Goal: Check status: Check status

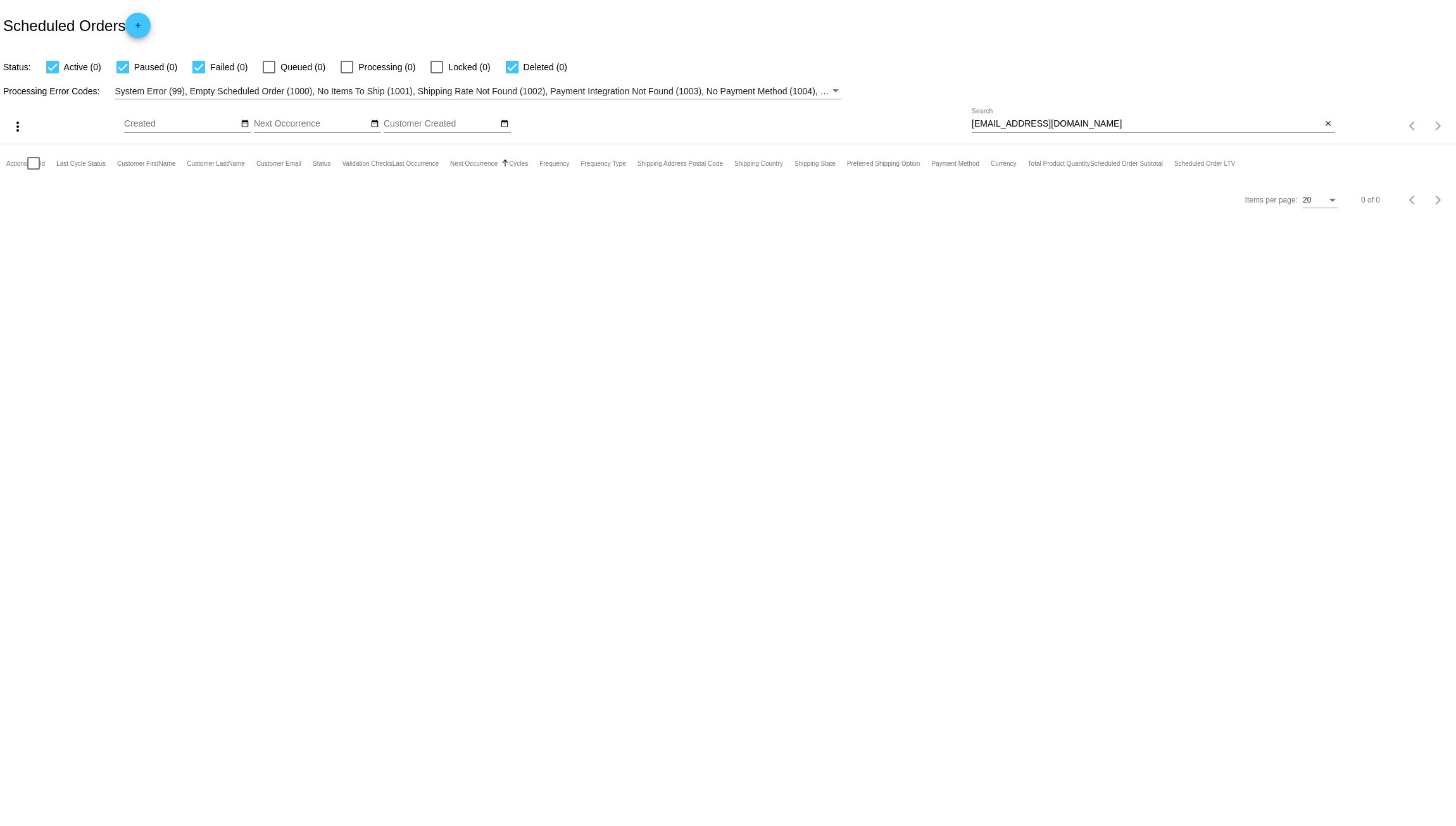
drag, startPoint x: 1087, startPoint y: 124, endPoint x: 844, endPoint y: 118, distance: 243.1
click at [844, 118] on div "more_vert Aug Jan Feb Mar [DATE]" at bounding box center [728, 122] width 1456 height 45
paste input "sheilig47@hot"
click at [163, 454] on body "Scheduled Orders add Status: Active (0) Paused (0) Failed (0) Queued (1) Proces…" at bounding box center [728, 413] width 1456 height 826
drag, startPoint x: 1095, startPoint y: 122, endPoint x: 832, endPoint y: 130, distance: 263.1
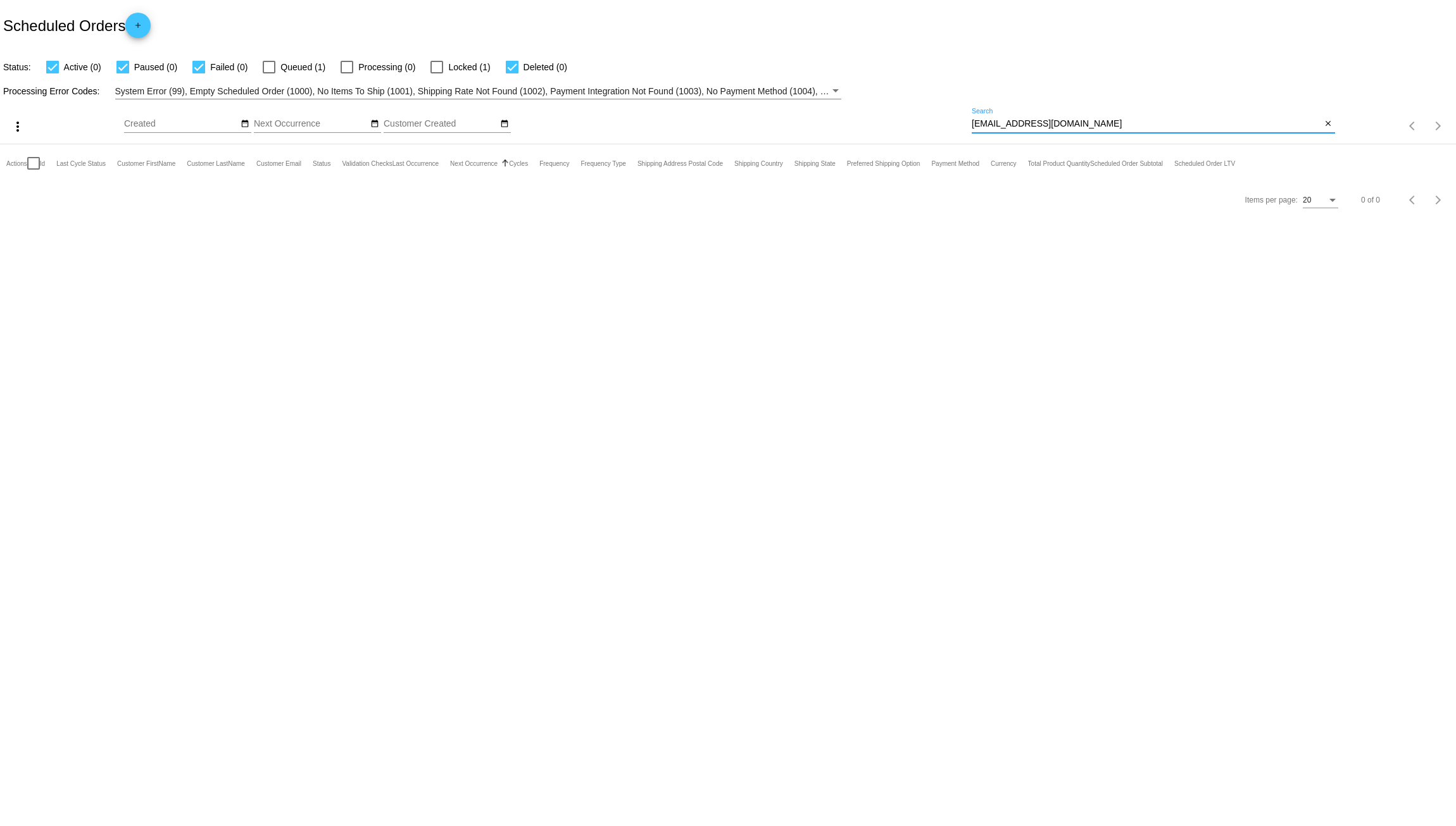
click at [832, 130] on div "more_vert Aug Jan Feb Mar [DATE]" at bounding box center [728, 122] width 1456 height 45
drag, startPoint x: 1074, startPoint y: 123, endPoint x: 876, endPoint y: 120, distance: 198.0
click at [876, 120] on div "more_vert Aug Jan Feb Mar [DATE]" at bounding box center [728, 122] width 1456 height 45
paste input "[PERSON_NAME]"
click at [985, 128] on input "[PERSON_NAME]" at bounding box center [1146, 123] width 350 height 10
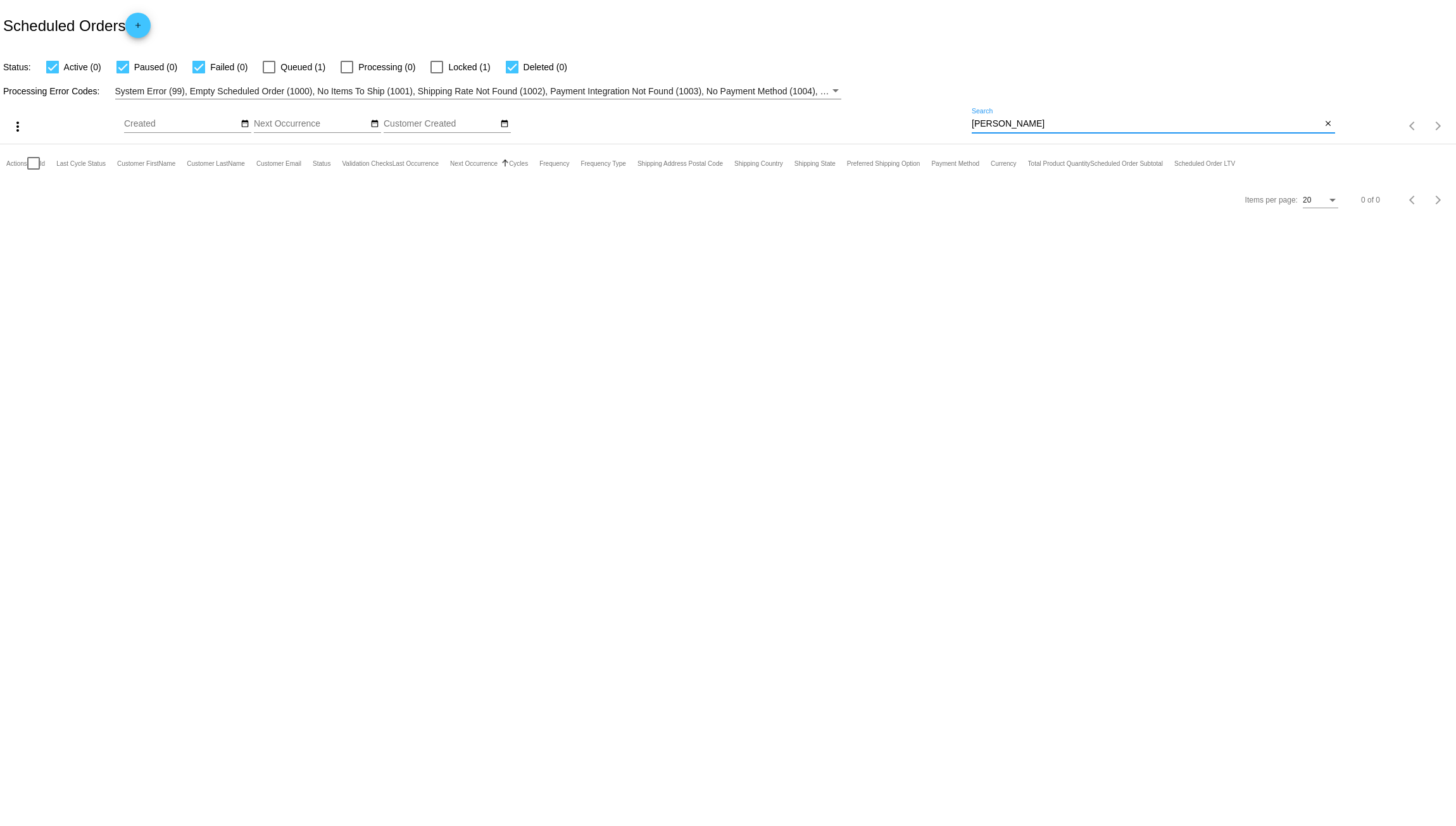
drag, startPoint x: 1002, startPoint y: 121, endPoint x: 960, endPoint y: 115, distance: 42.4
click at [960, 115] on div "more_vert Aug Jan Feb Mar [DATE]" at bounding box center [728, 122] width 1456 height 45
drag, startPoint x: 1005, startPoint y: 127, endPoint x: 892, endPoint y: 127, distance: 113.0
click at [892, 127] on div "more_vert Aug Jan Feb Mar [DATE]" at bounding box center [728, 122] width 1456 height 45
paste input ".[PERSON_NAME]"
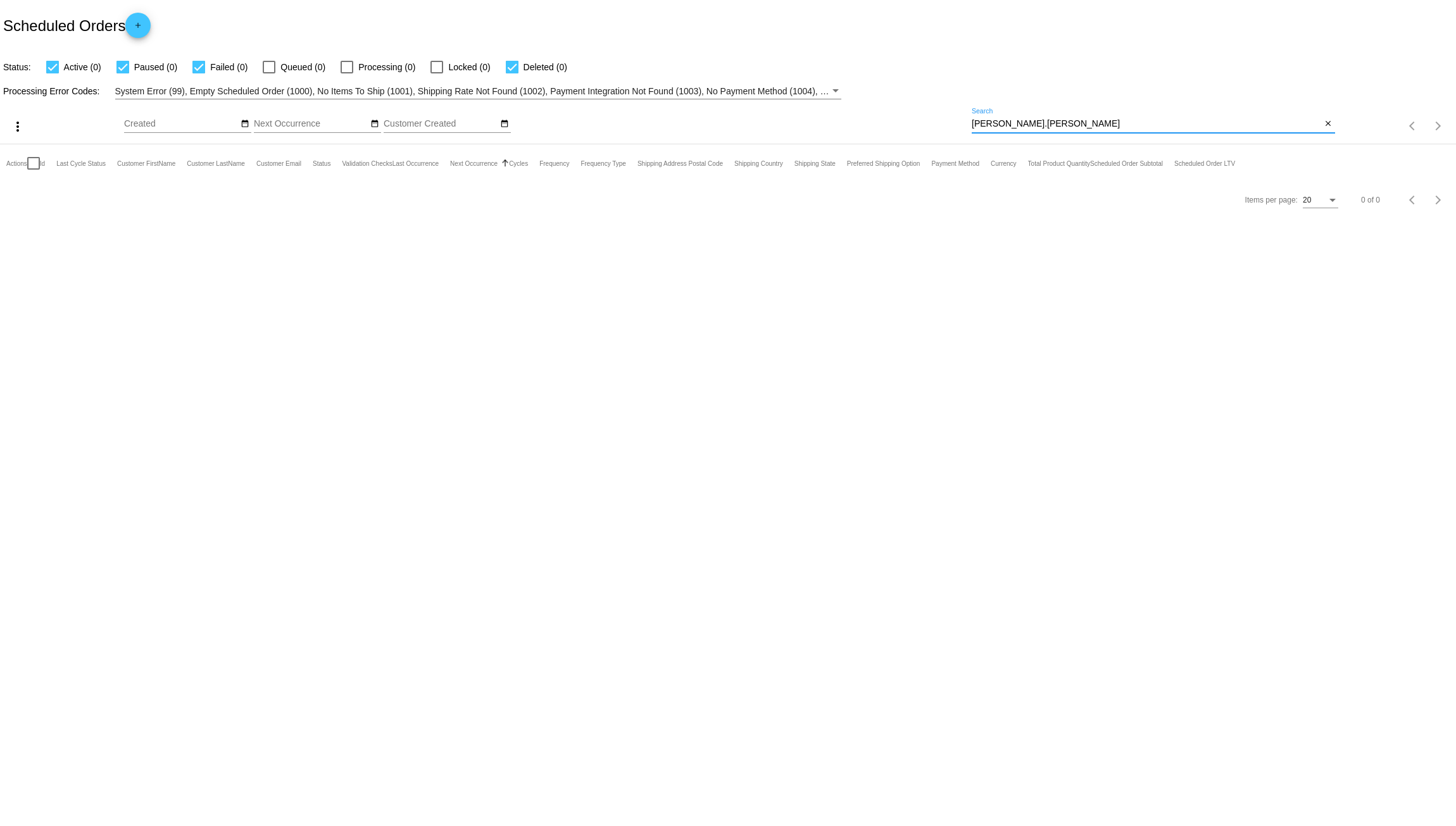
drag, startPoint x: 1032, startPoint y: 122, endPoint x: 800, endPoint y: 142, distance: 232.9
click at [805, 142] on div "more_vert Aug Jan Feb Mar [DATE]" at bounding box center [728, 122] width 1456 height 45
click at [985, 129] on input "[PERSON_NAME].[PERSON_NAME]" at bounding box center [1146, 123] width 350 height 10
drag, startPoint x: 1067, startPoint y: 126, endPoint x: 836, endPoint y: 121, distance: 231.1
click at [848, 121] on div "more_vert Aug Jan Feb Mar [DATE]" at bounding box center [728, 122] width 1456 height 45
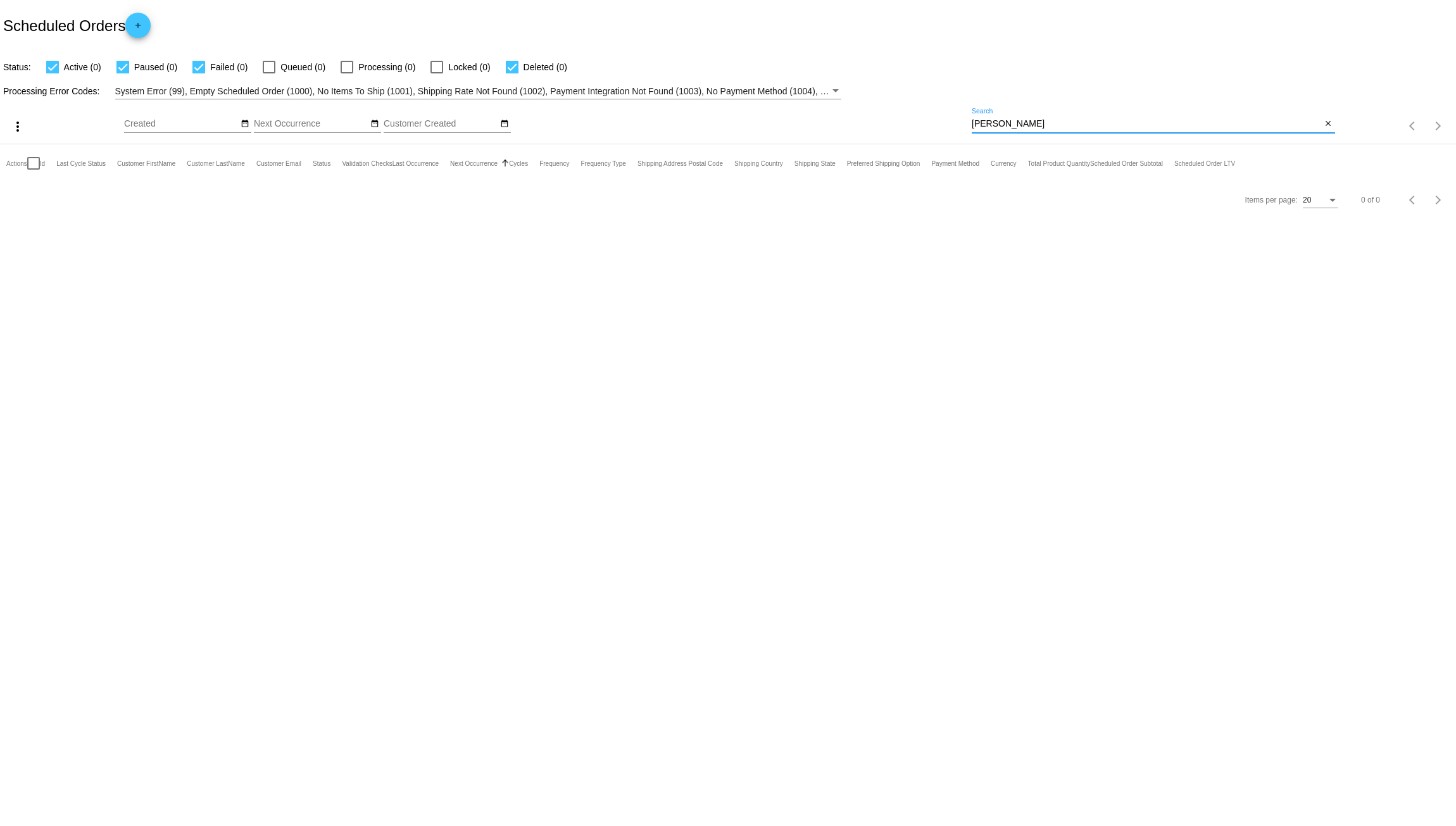
paste input "[EMAIL_ADDRESS][DOMAIN_NAME]"
type input "[EMAIL_ADDRESS][DOMAIN_NAME]"
click at [732, 283] on body "Scheduled Orders add Status: Active (0) Paused (0) Failed (0) Queued (1) Proces…" at bounding box center [728, 413] width 1456 height 826
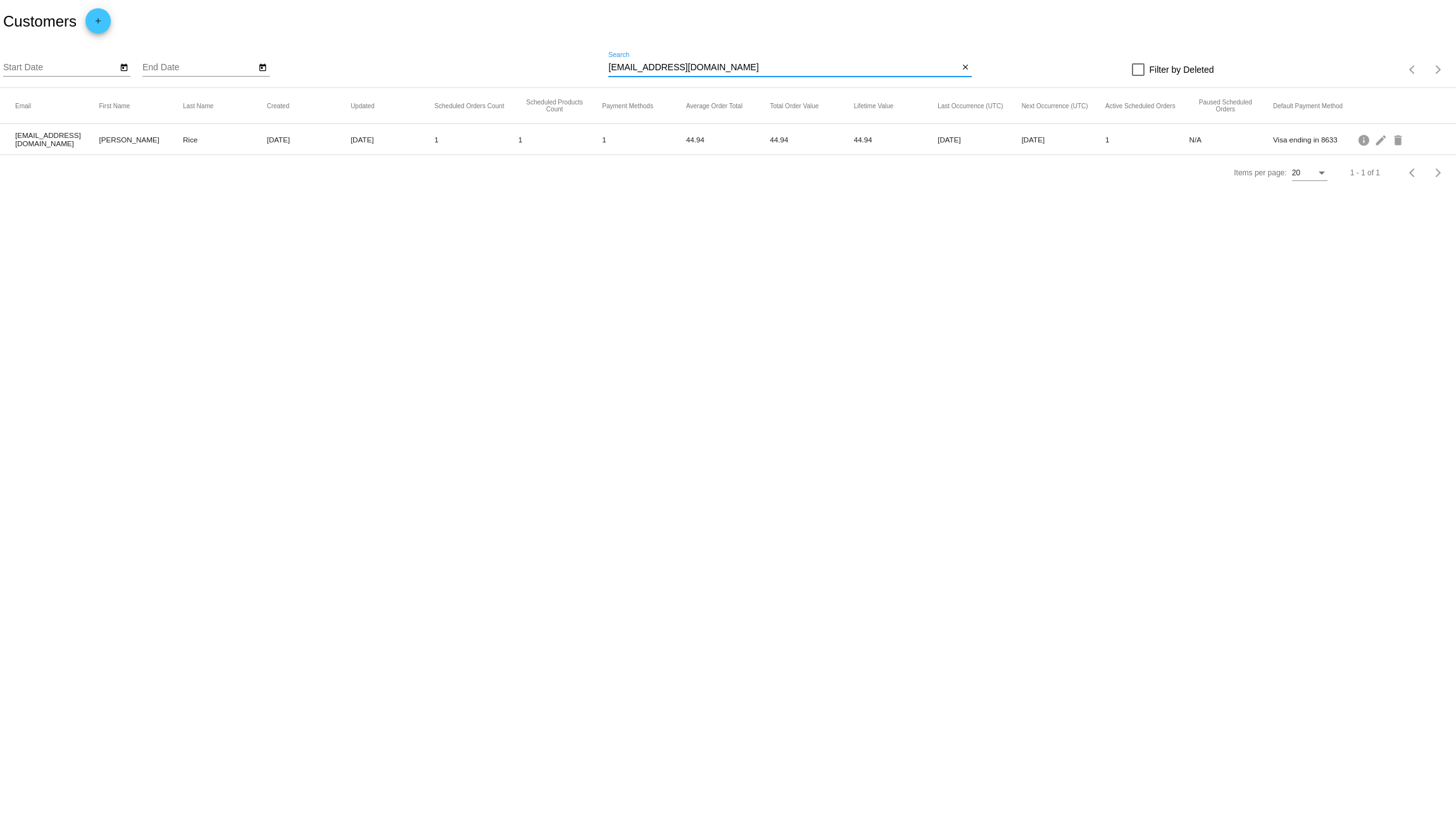
drag, startPoint x: 697, startPoint y: 64, endPoint x: 411, endPoint y: 55, distance: 286.1
click at [435, 58] on div "Start Date End Date srrice@comcast.net Search close Filter by Deleted Items per…" at bounding box center [728, 66] width 1456 height 45
paste input "heilig47@hotmail.com"
type input "[EMAIL_ADDRESS][DOMAIN_NAME]"
drag, startPoint x: 726, startPoint y: 67, endPoint x: 487, endPoint y: 68, distance: 239.0
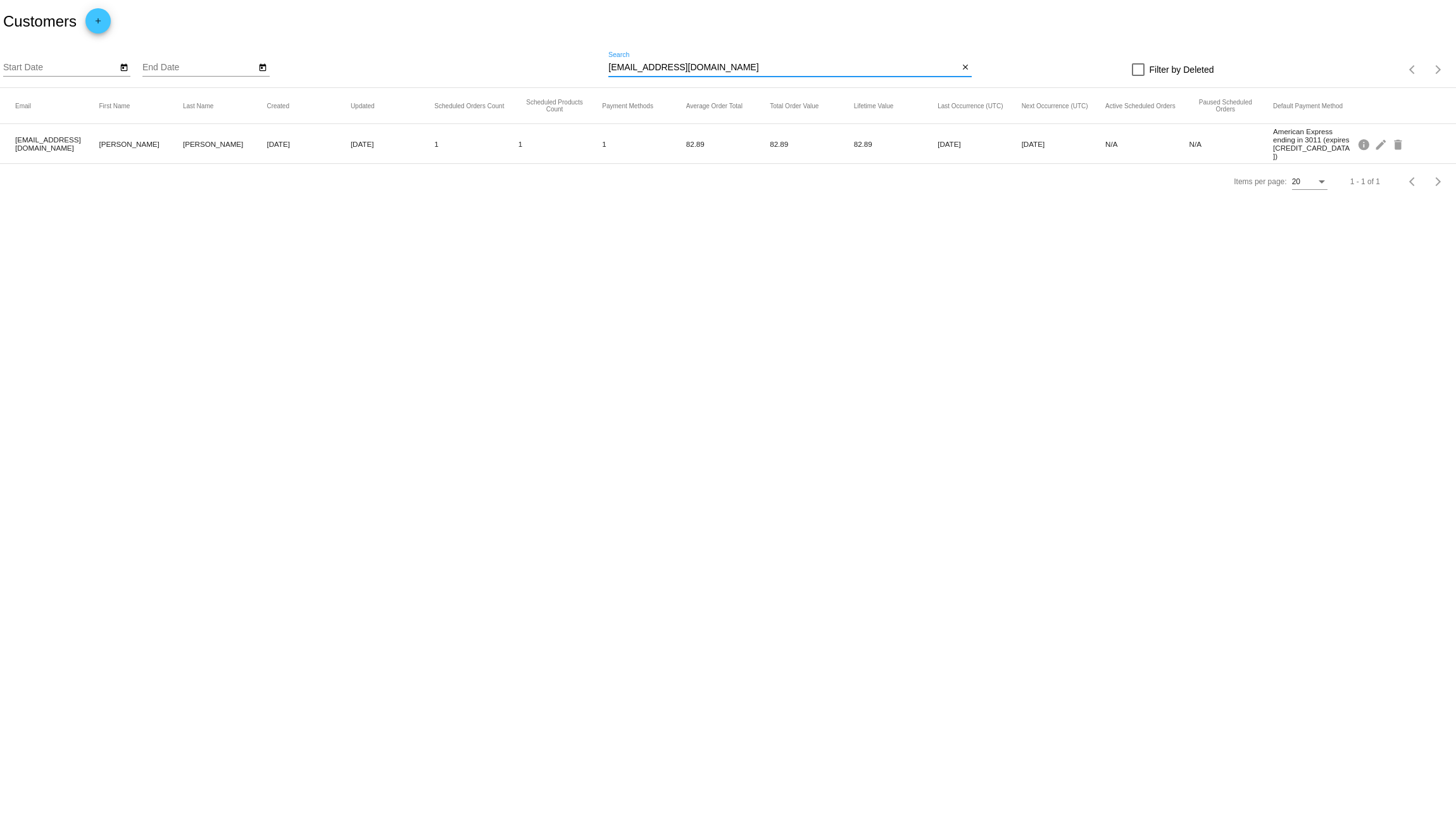
click at [487, 68] on div "Start Date End Date sheilig47@hotmail.com Search close Filter by Deleted Items …" at bounding box center [728, 66] width 1456 height 45
drag, startPoint x: 92, startPoint y: 142, endPoint x: 14, endPoint y: 138, distance: 78.1
click at [14, 138] on mat-row "sheilig47@hotmail.com IDA HEILIG Aug 12, 2025 Aug 12, 2025 1 1 1 82.89 82.89 82…" at bounding box center [728, 144] width 1456 height 40
copy mat-cell "[EMAIL_ADDRESS][DOMAIN_NAME]"
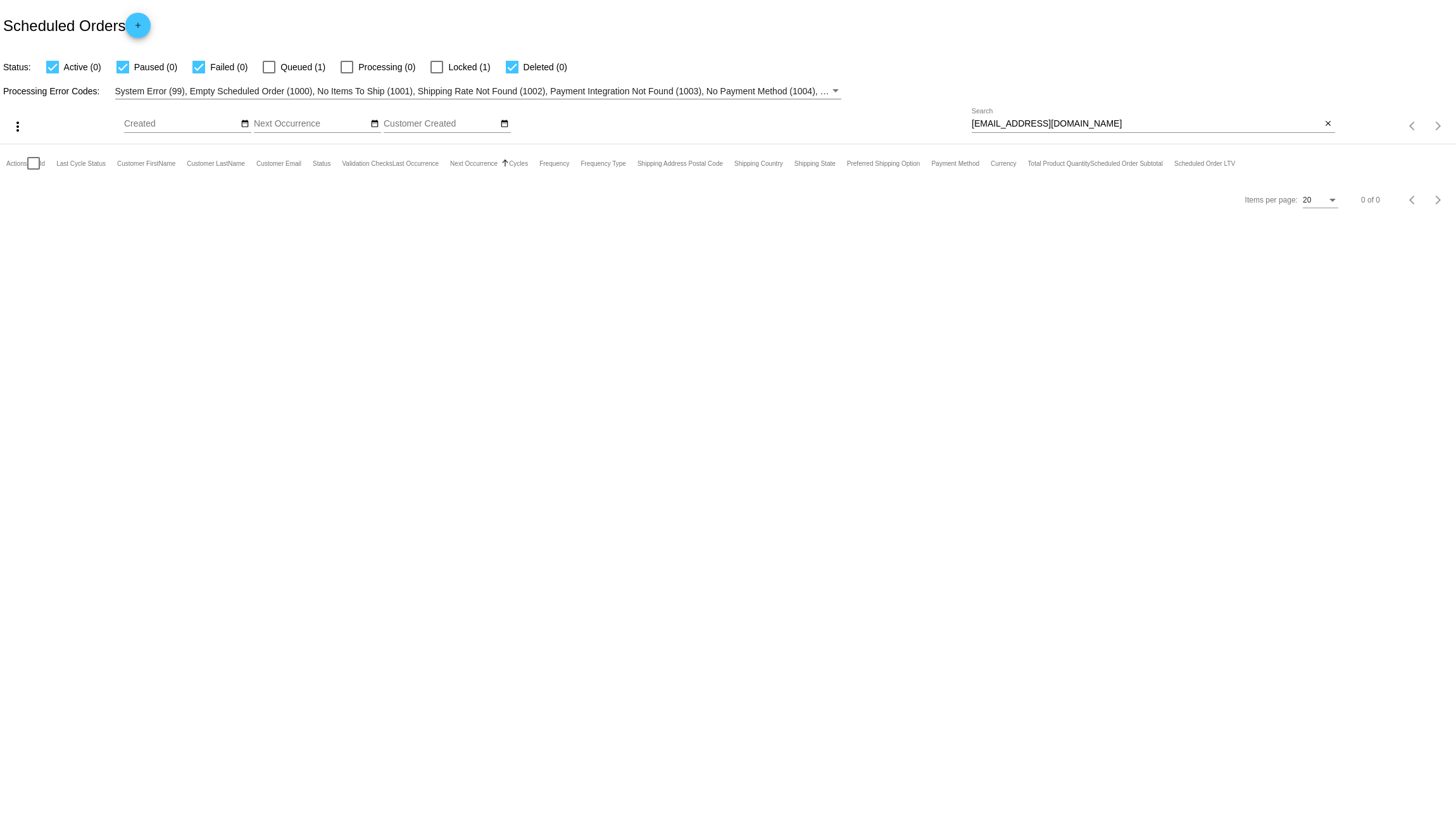
drag, startPoint x: 1077, startPoint y: 123, endPoint x: 799, endPoint y: 117, distance: 278.1
click at [867, 124] on div "more_vert Aug Jan Feb Mar [DATE]" at bounding box center [728, 122] width 1456 height 45
click at [435, 67] on div at bounding box center [437, 67] width 13 height 13
click at [436, 74] on input "Locked (1)" at bounding box center [436, 74] width 1 height 1
checkbox input "true"
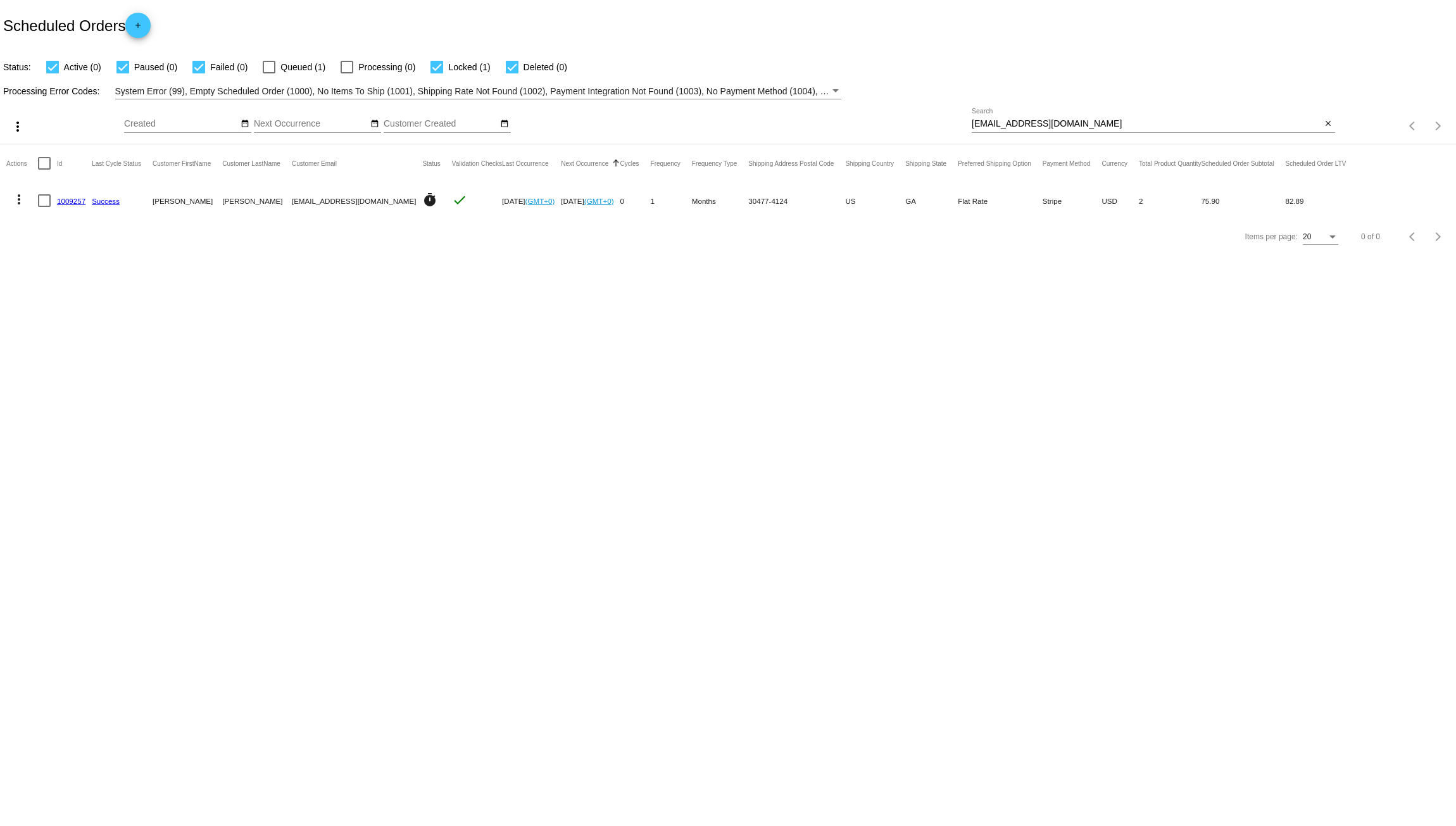
click at [19, 200] on mat-icon "more_vert" at bounding box center [19, 199] width 15 height 15
click at [238, 261] on div at bounding box center [728, 413] width 1456 height 826
click at [67, 192] on mat-cell "1009257" at bounding box center [74, 200] width 35 height 37
click at [67, 206] on mat-cell "1009257" at bounding box center [74, 200] width 35 height 37
click at [67, 195] on mat-cell "1009257" at bounding box center [74, 200] width 35 height 37
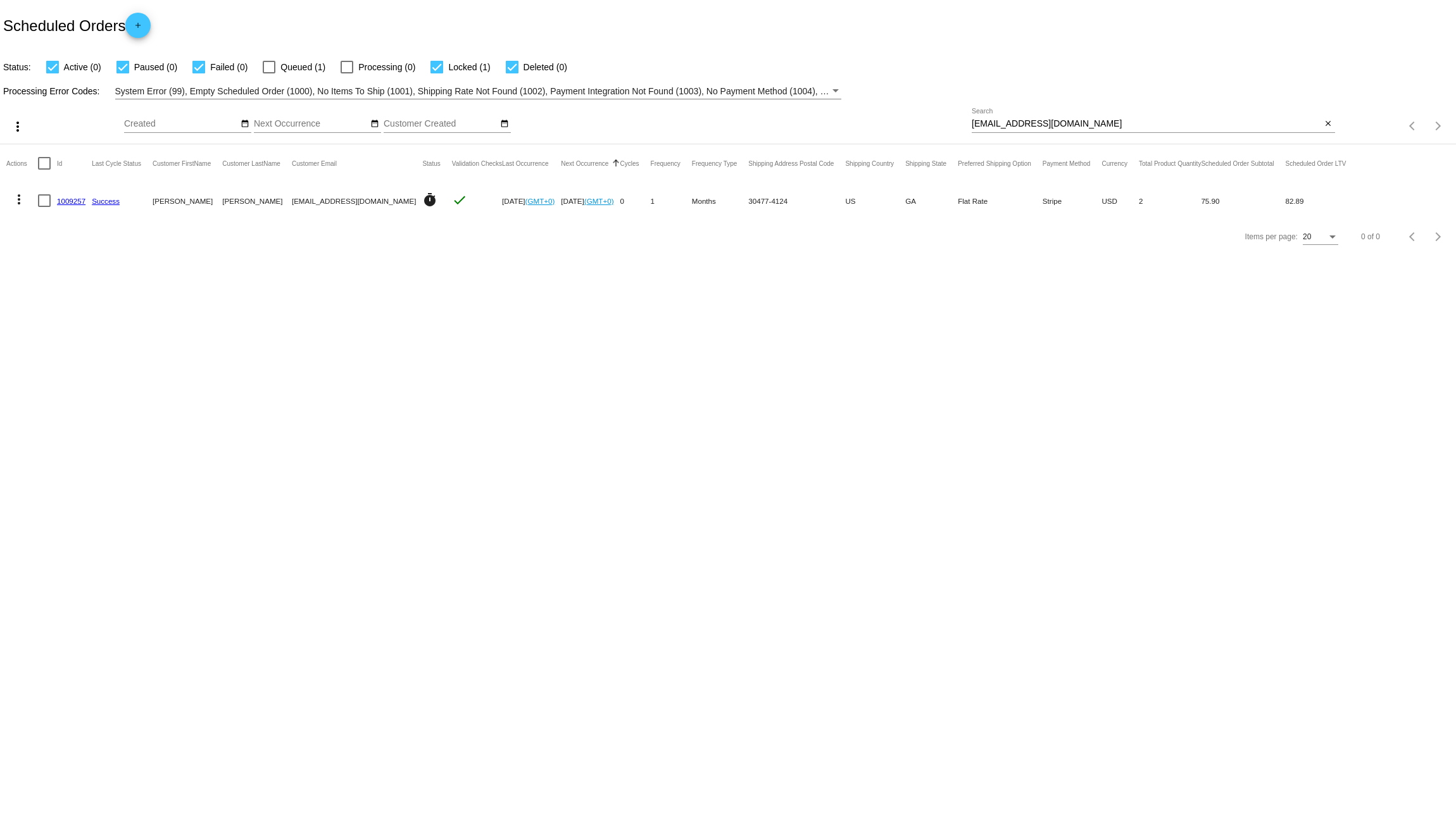
click at [66, 201] on link "1009257" at bounding box center [71, 200] width 29 height 8
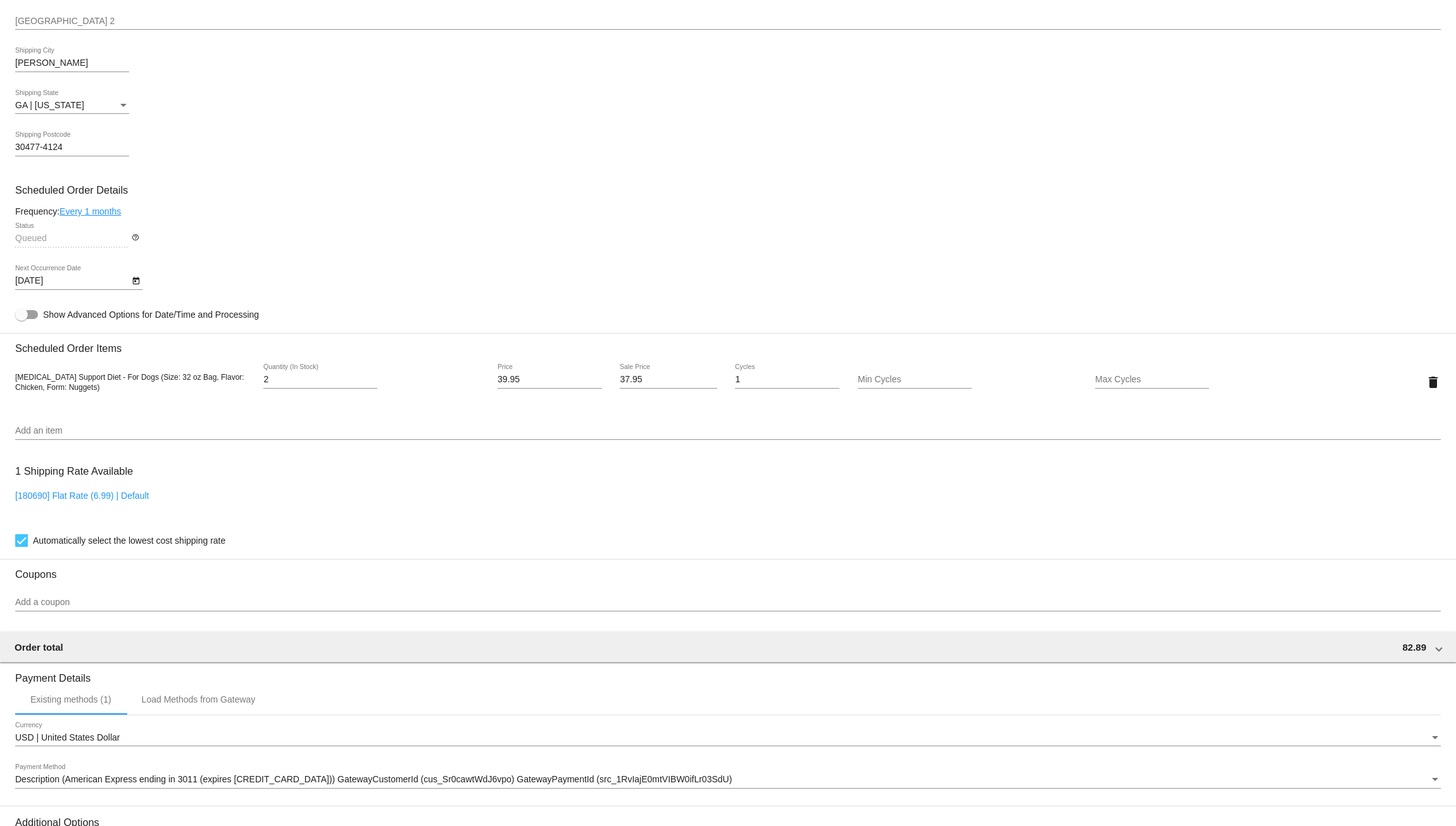
scroll to position [506, 0]
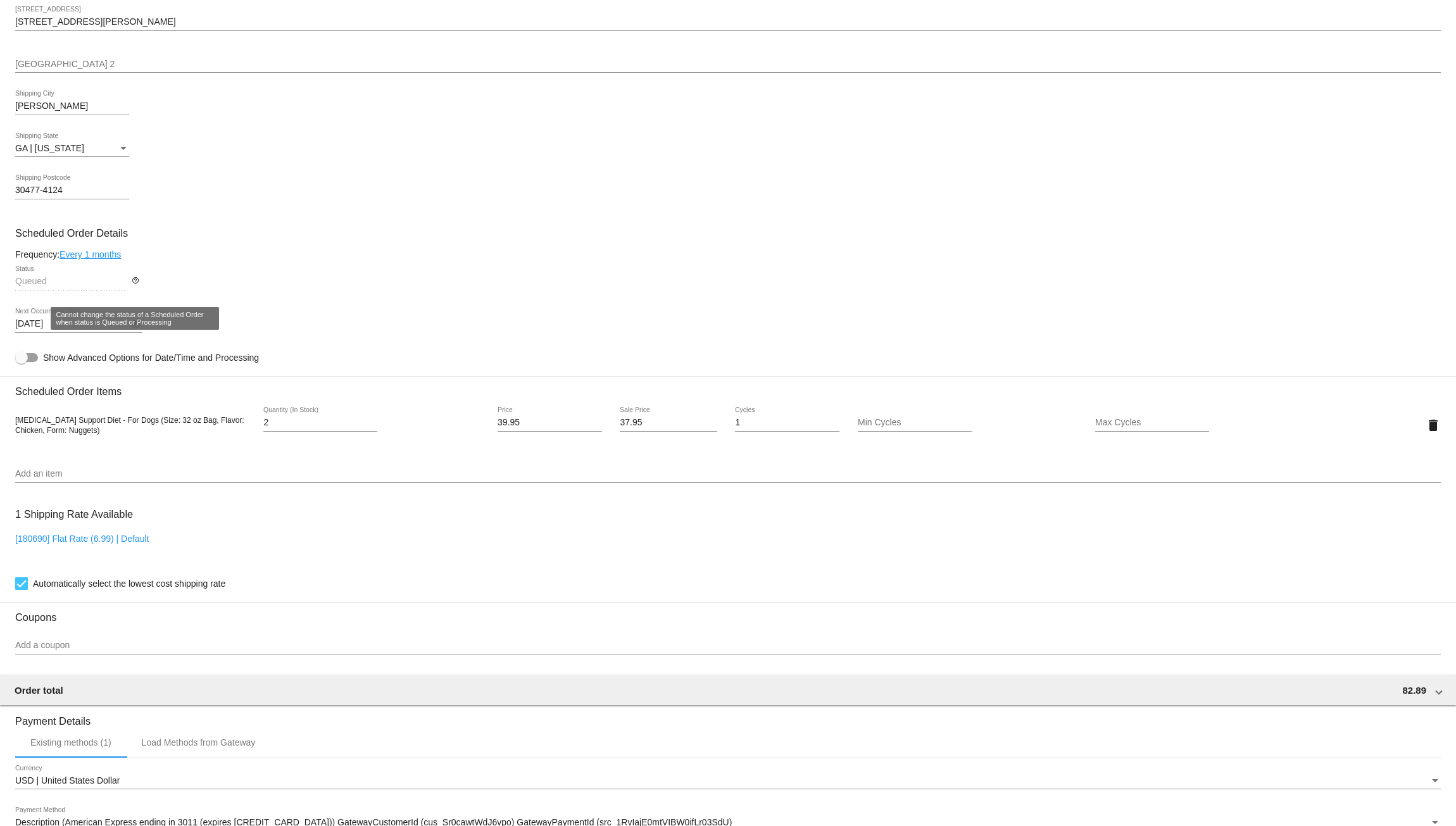
click at [131, 283] on mat-icon "help_outline" at bounding box center [135, 284] width 7 height 15
click at [172, 285] on div "Queued Status help_outline" at bounding box center [728, 284] width 1425 height 36
click at [140, 283] on div "Queued Status help_outline" at bounding box center [728, 284] width 1425 height 36
click at [138, 285] on mat-icon "help_outline" at bounding box center [135, 284] width 7 height 15
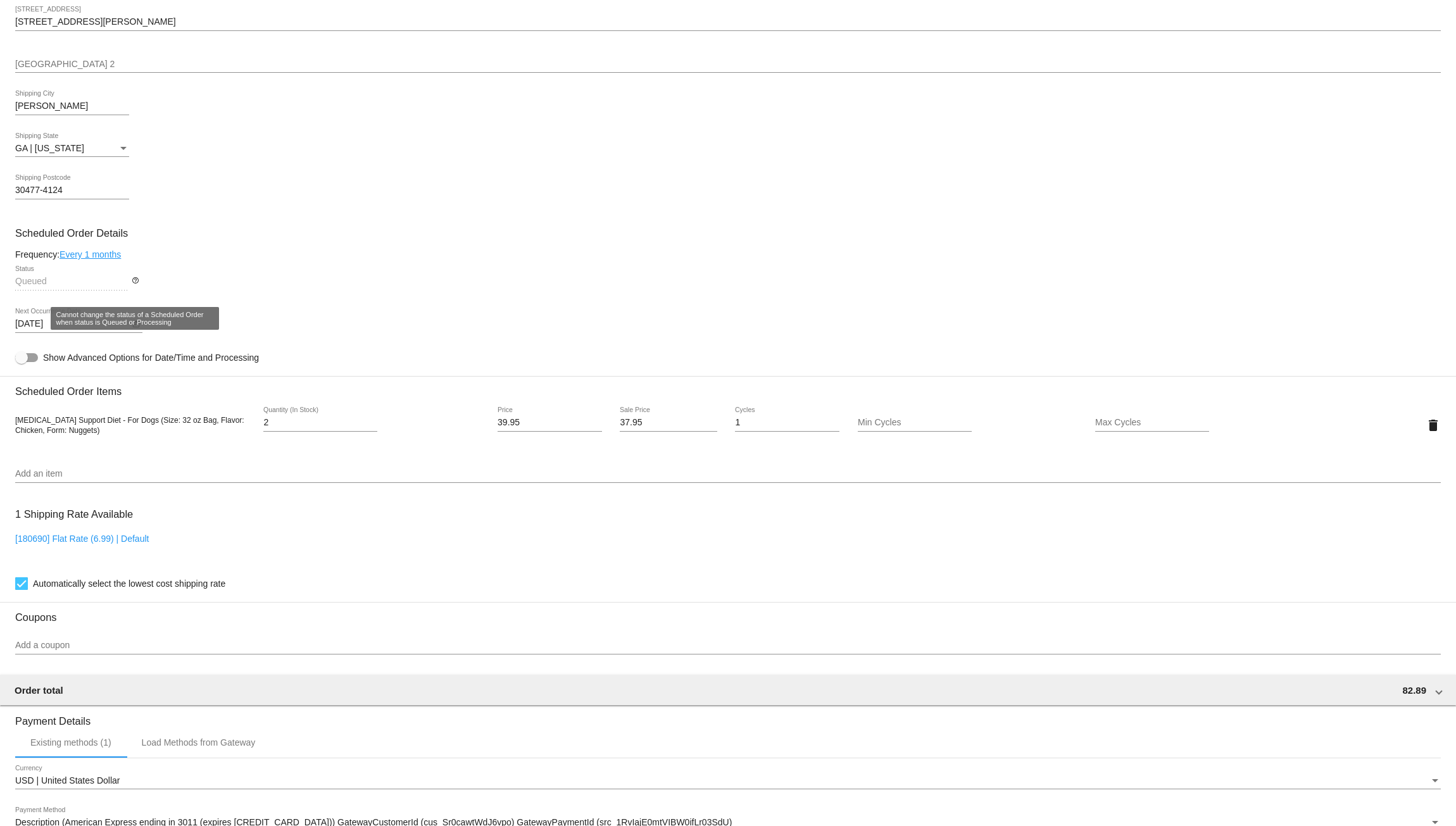
click at [138, 285] on mat-icon "help_outline" at bounding box center [135, 284] width 7 height 15
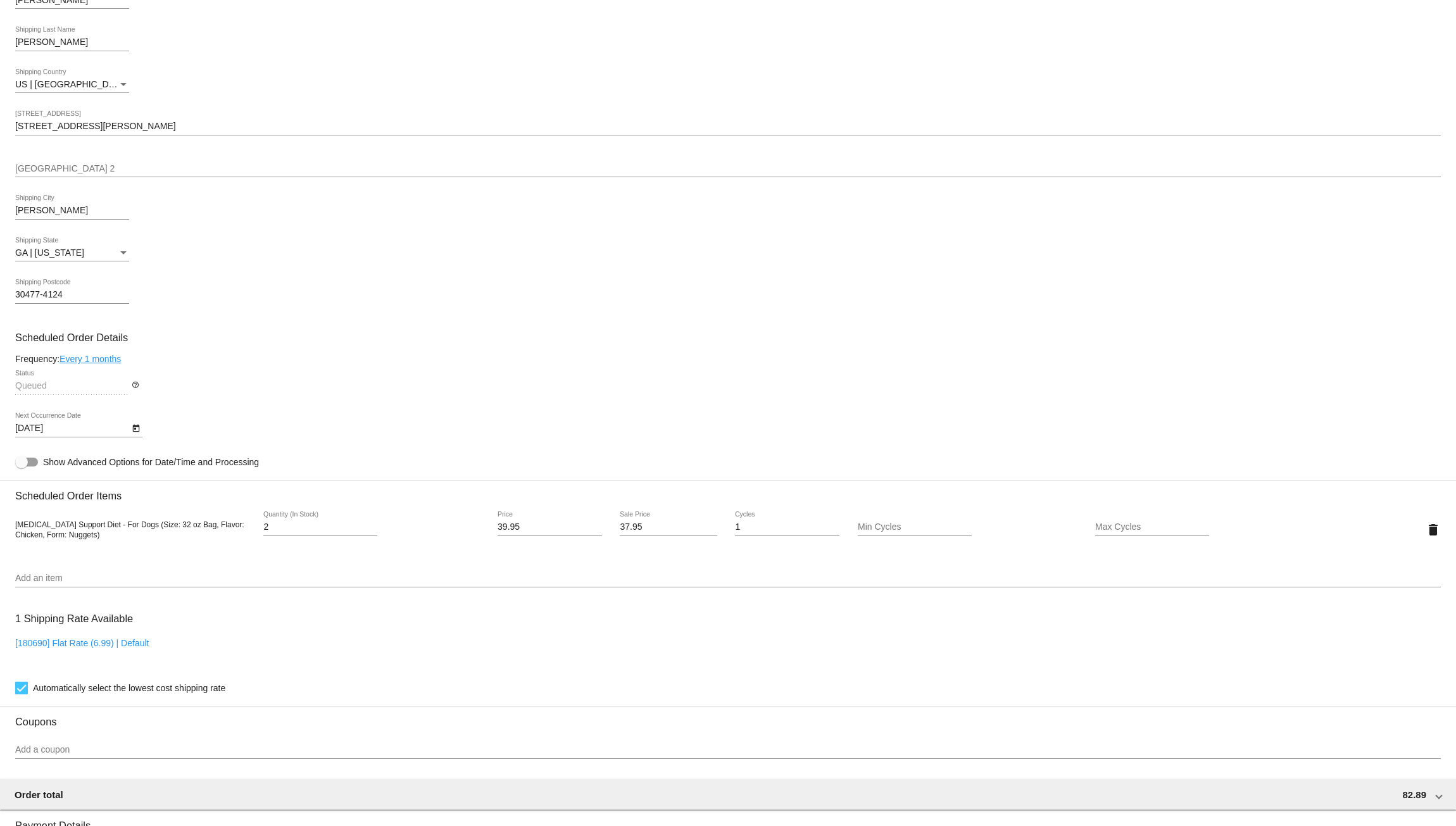
scroll to position [401, 0]
